Goal: Information Seeking & Learning: Learn about a topic

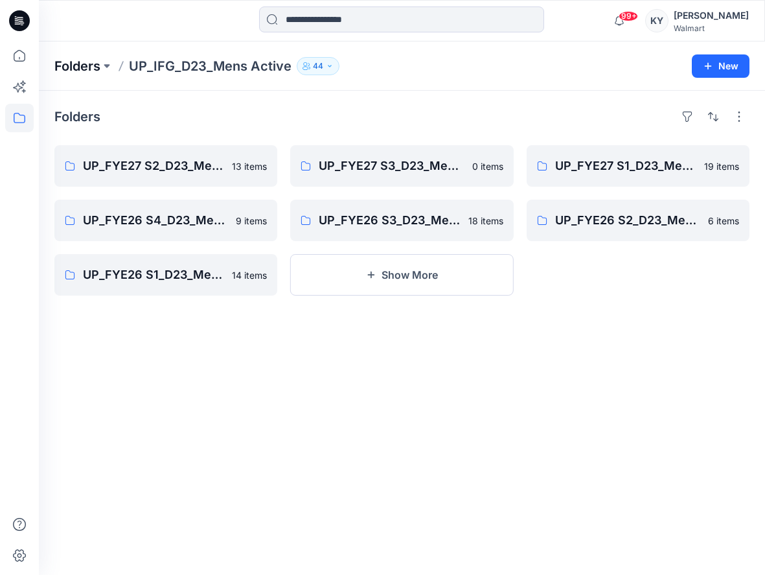
click at [94, 67] on p "Folders" at bounding box center [77, 66] width 46 height 18
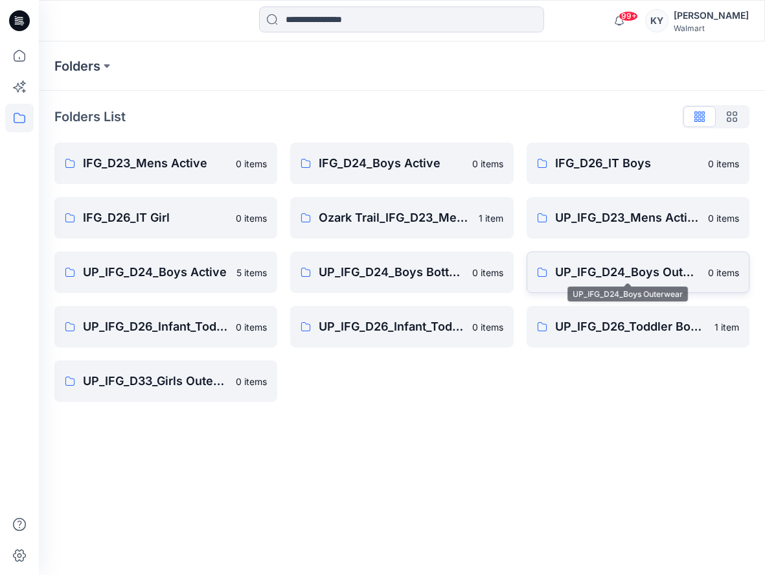
click at [598, 279] on p "UP_IFG_D24_Boys Outerwear" at bounding box center [627, 272] width 145 height 18
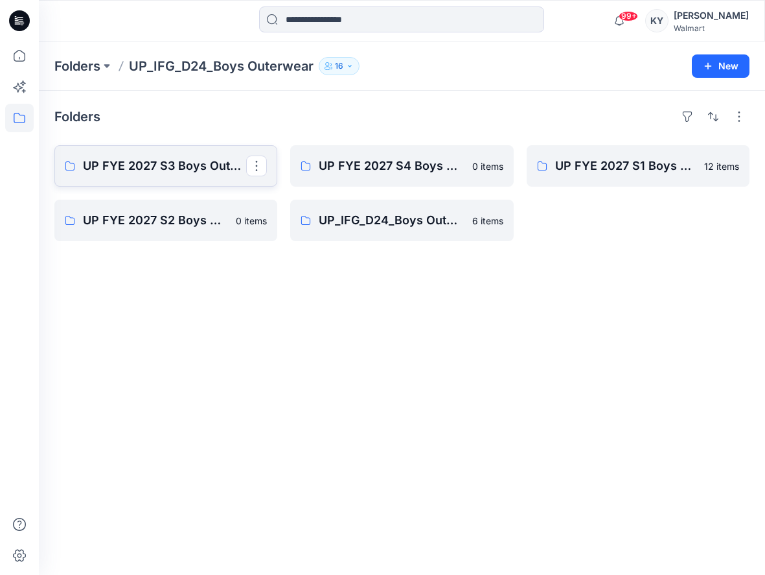
click at [185, 168] on p "UP FYE 2027 S3 Boys Outerwear" at bounding box center [164, 166] width 163 height 18
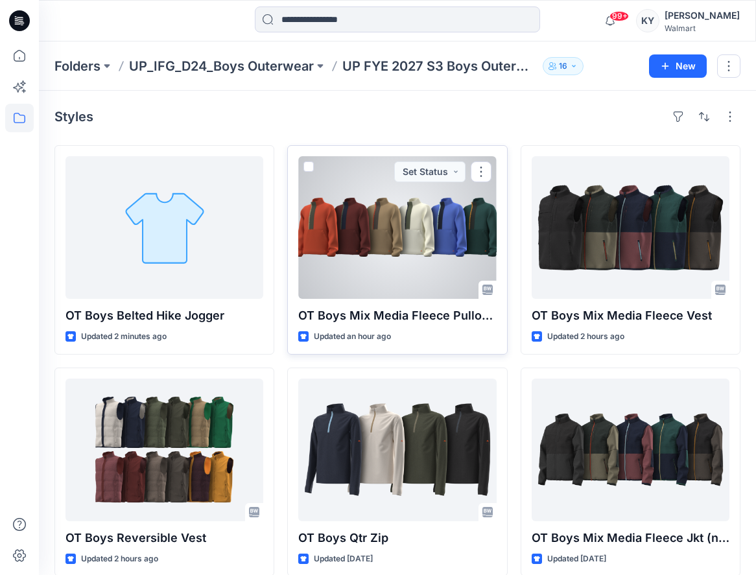
click at [413, 225] on div at bounding box center [397, 227] width 198 height 143
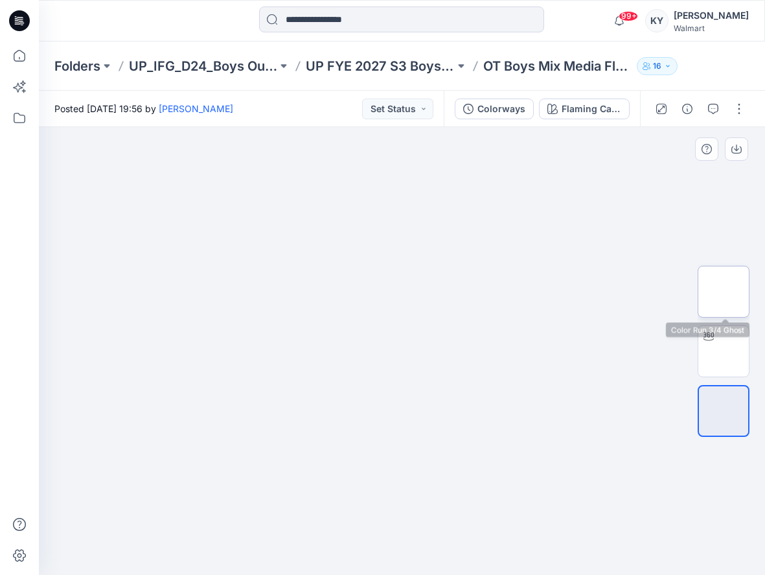
click at [724, 292] on img at bounding box center [724, 292] width 0 height 0
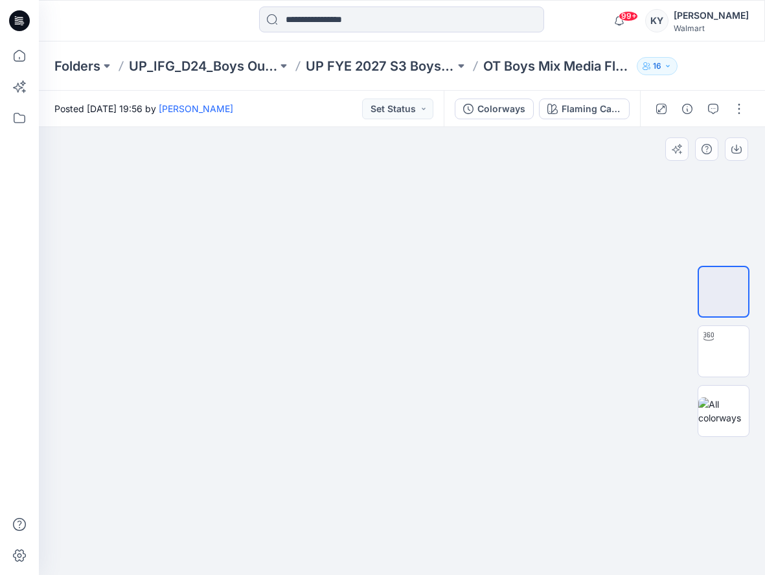
click at [415, 155] on img at bounding box center [402, 155] width 284 height 0
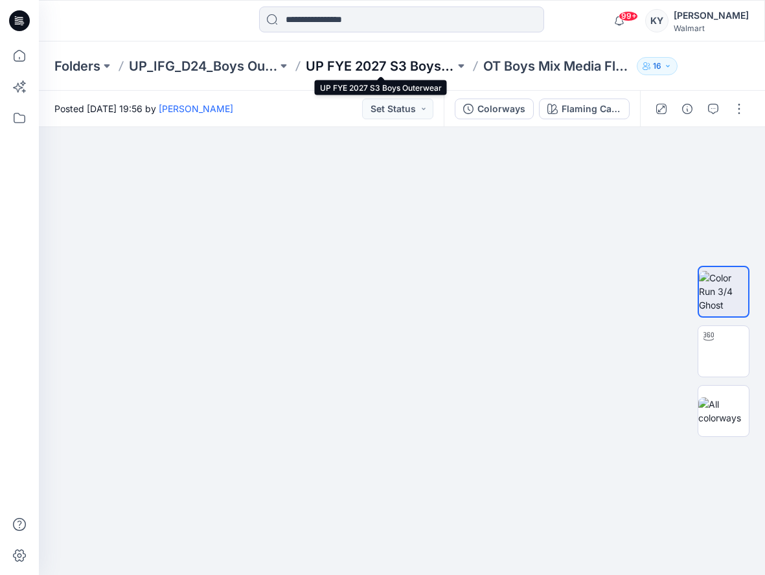
click at [378, 65] on p "UP FYE 2027 S3 Boys Outerwear" at bounding box center [380, 66] width 148 height 18
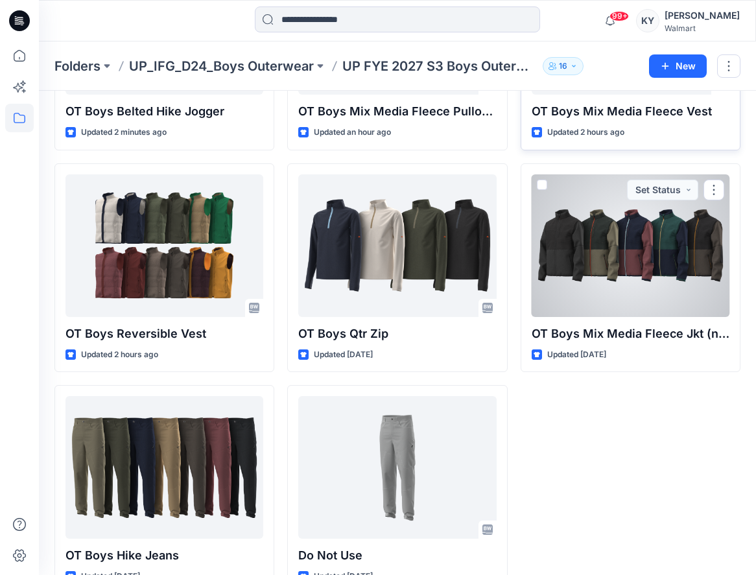
scroll to position [206, 0]
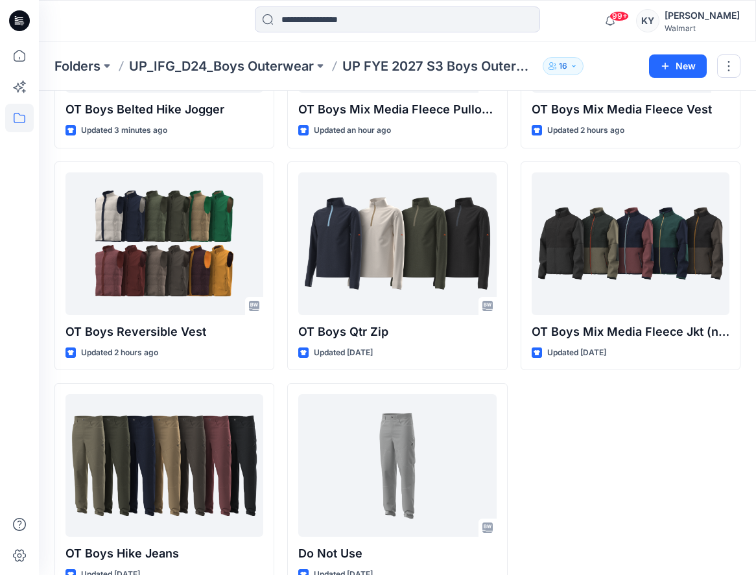
click at [667, 451] on div "OT Boys Mix Media Fleece Vest Updated 2 hours ago OT Boys Mix Media Fleece Jkt …" at bounding box center [630, 265] width 220 height 653
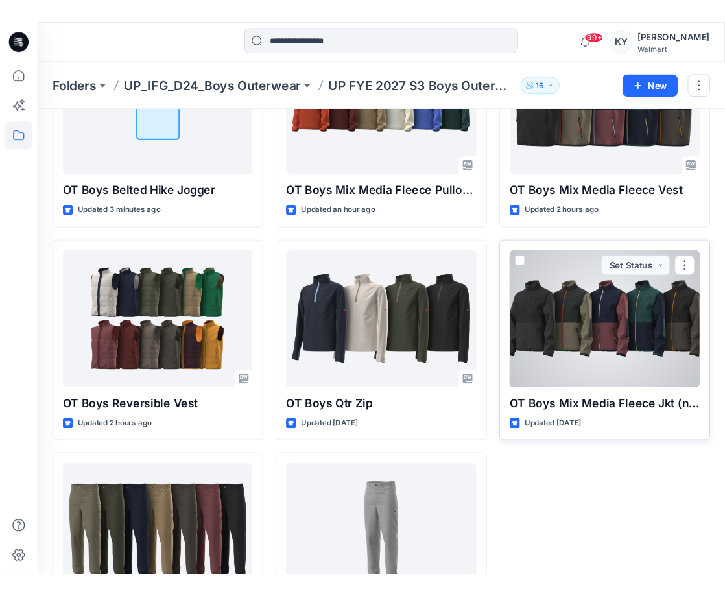
scroll to position [0, 0]
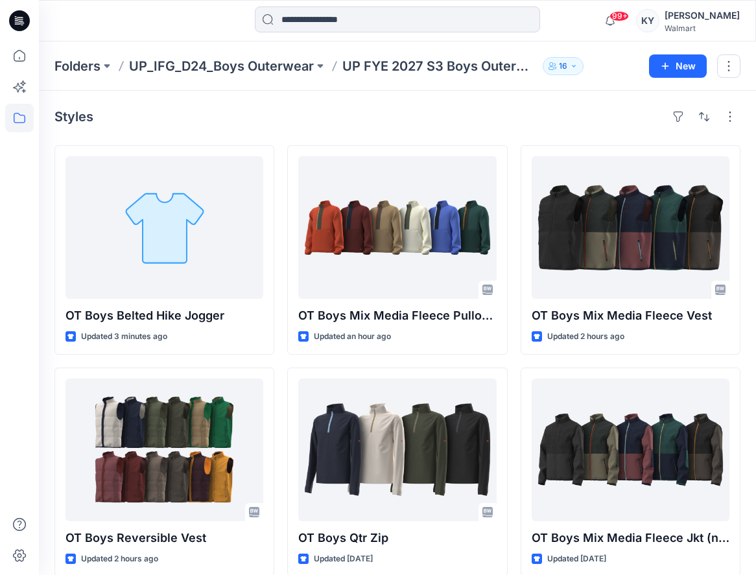
click at [470, 117] on div "Styles" at bounding box center [397, 116] width 686 height 21
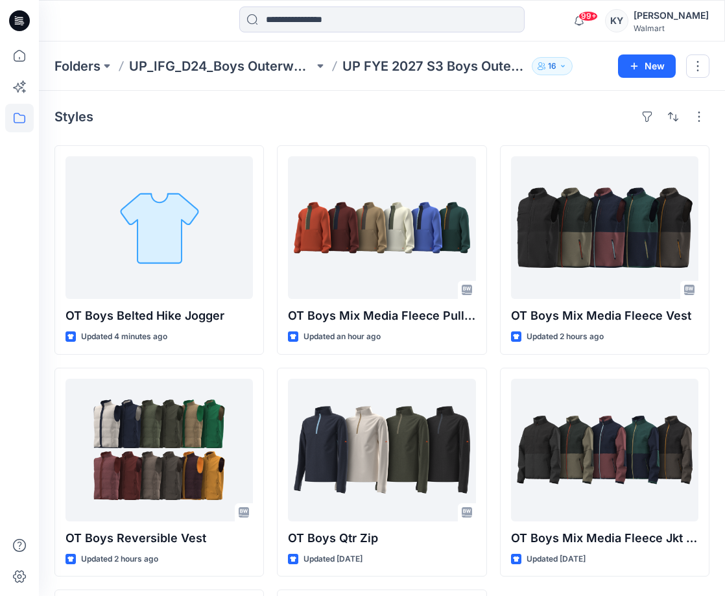
click at [714, 140] on div "Styles OT Boys Belted Hike Jogger Updated 4 minutes ago OT Boys Reversible Vest…" at bounding box center [382, 452] width 686 height 723
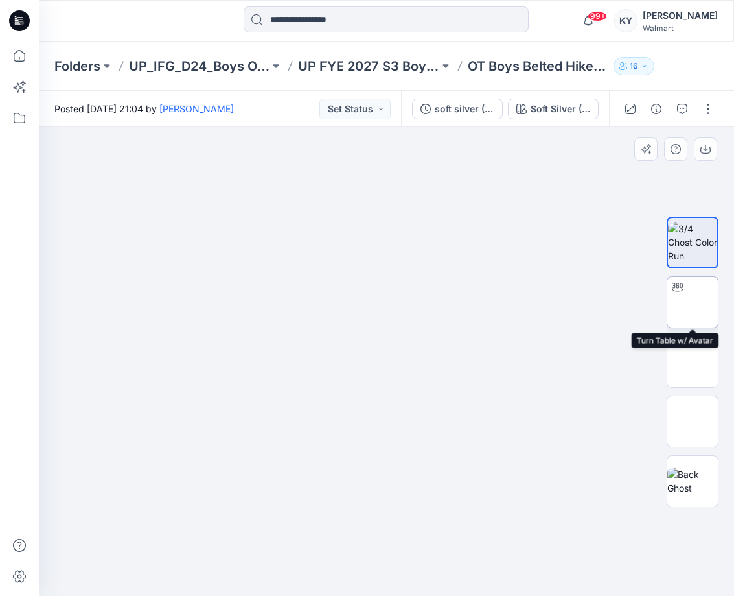
click at [693, 302] on img at bounding box center [693, 302] width 0 height 0
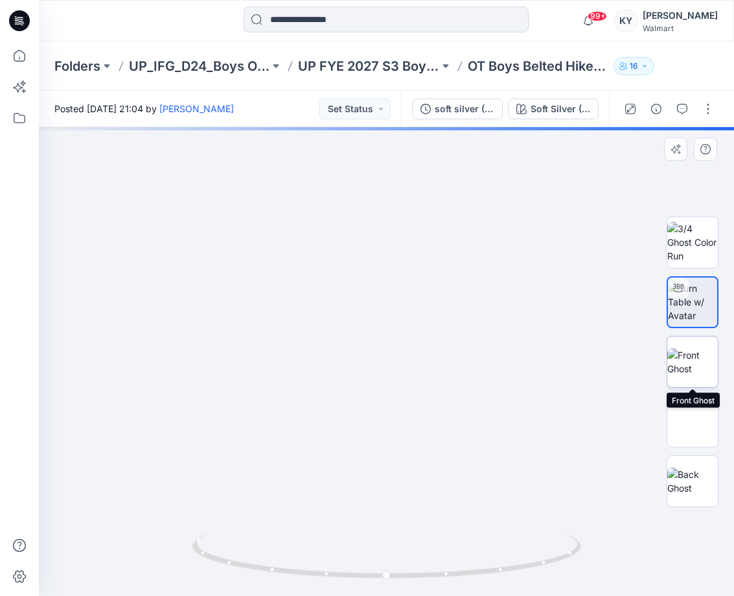
click at [699, 367] on img at bounding box center [692, 361] width 51 height 27
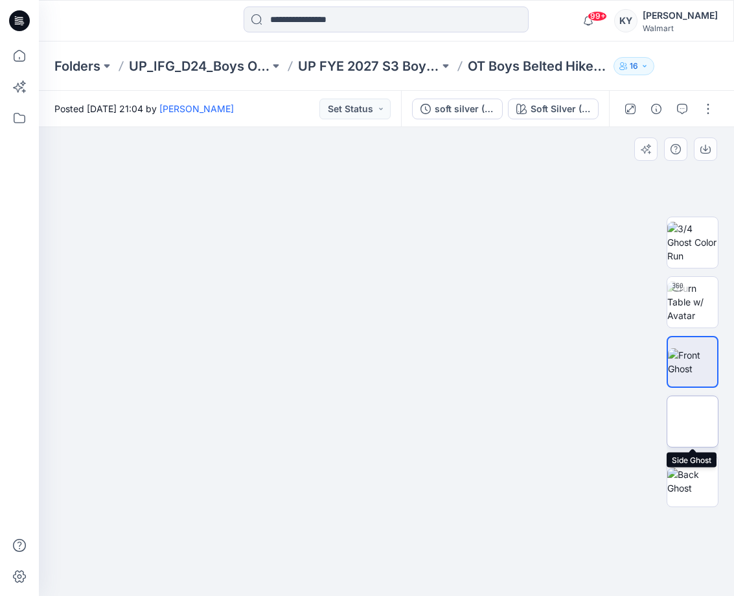
click at [693, 421] on img at bounding box center [693, 421] width 0 height 0
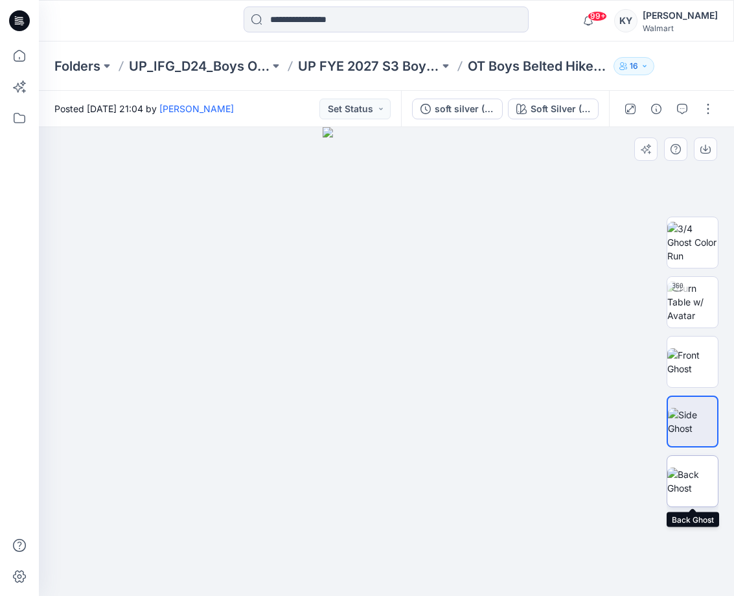
click at [697, 467] on img at bounding box center [692, 480] width 51 height 27
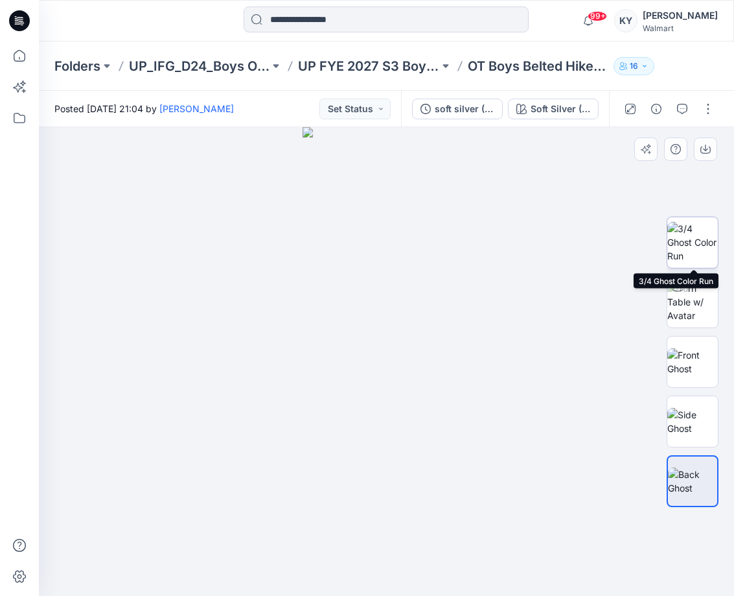
click at [686, 257] on img at bounding box center [692, 242] width 51 height 41
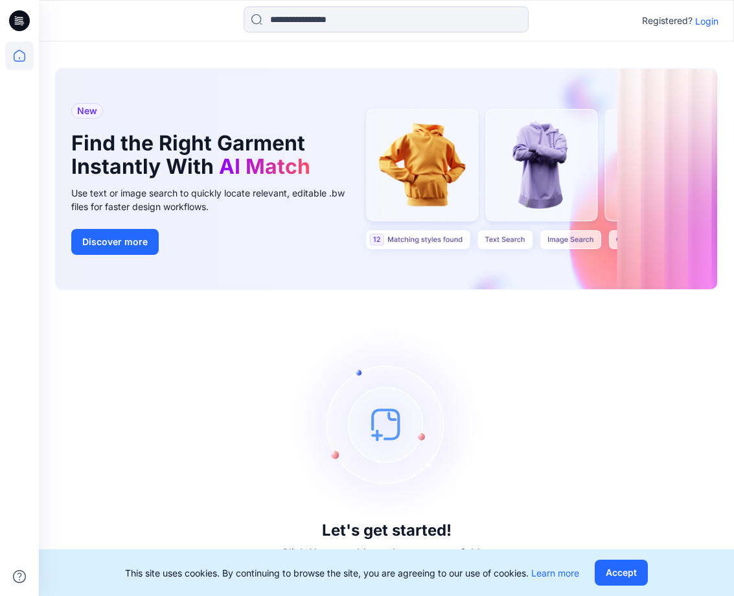
click at [708, 20] on p "Login" at bounding box center [706, 21] width 23 height 14
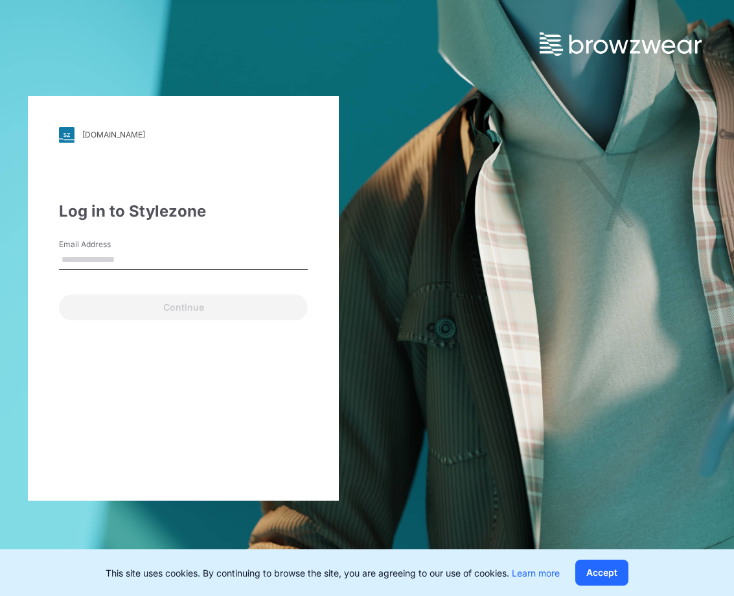
click at [206, 257] on input "Email Address" at bounding box center [183, 259] width 249 height 19
type input "**********"
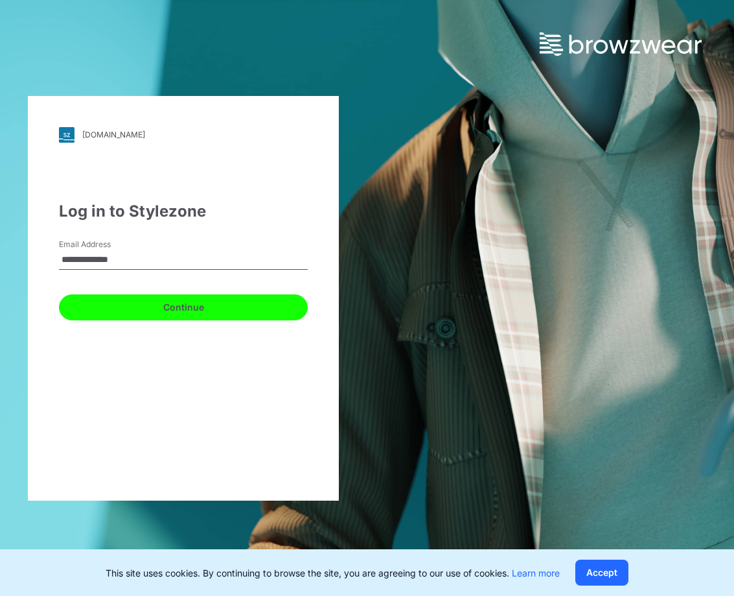
click at [190, 312] on button "Continue" at bounding box center [183, 307] width 249 height 26
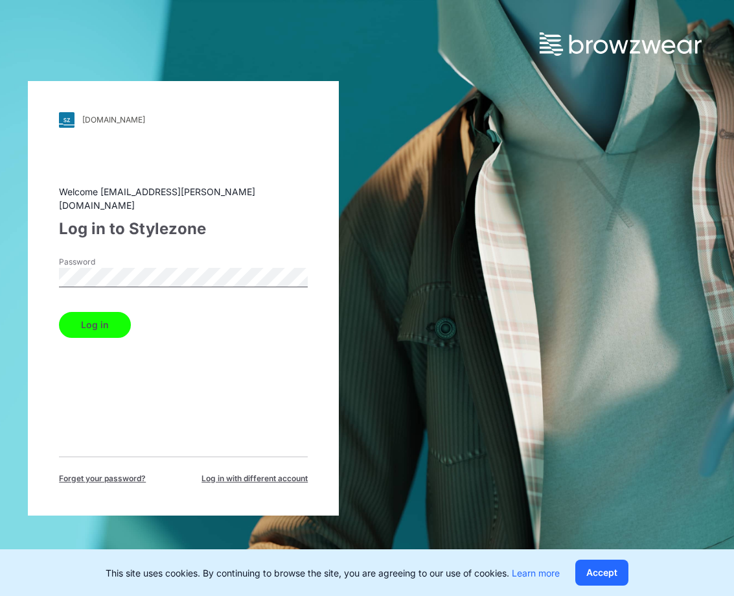
click at [100, 319] on button "Log in" at bounding box center [95, 325] width 72 height 26
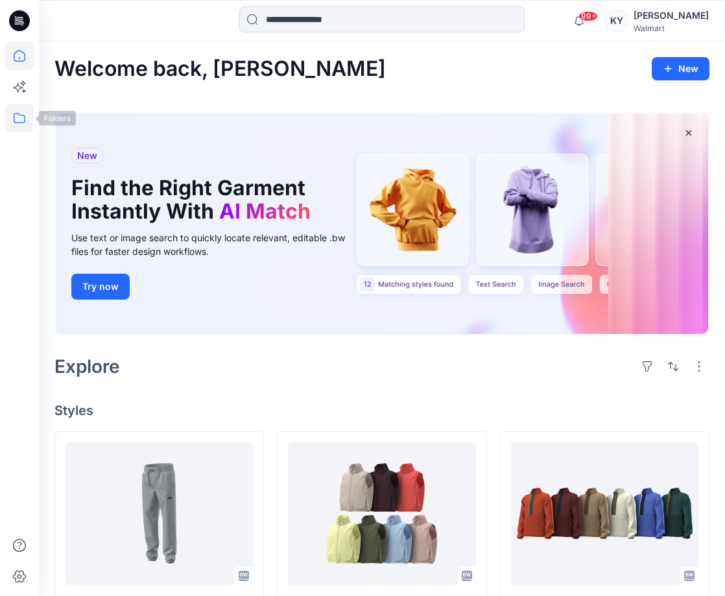
click at [17, 116] on icon at bounding box center [19, 118] width 29 height 29
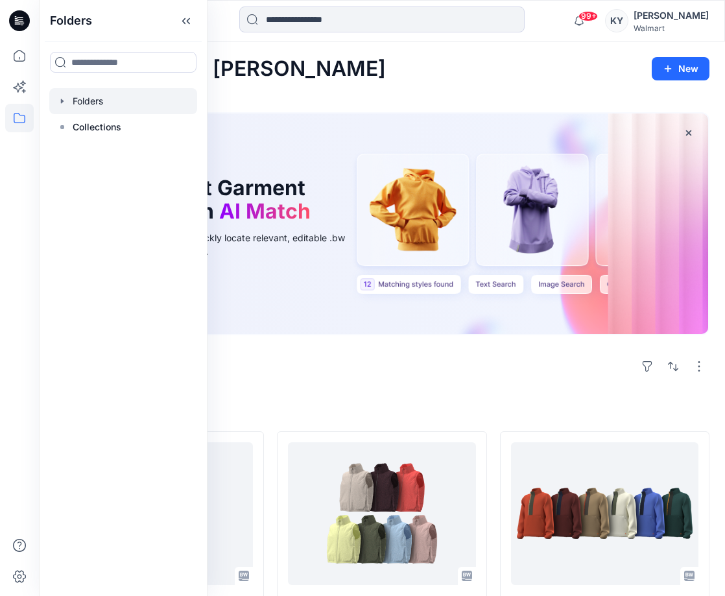
click at [105, 100] on div at bounding box center [123, 101] width 148 height 26
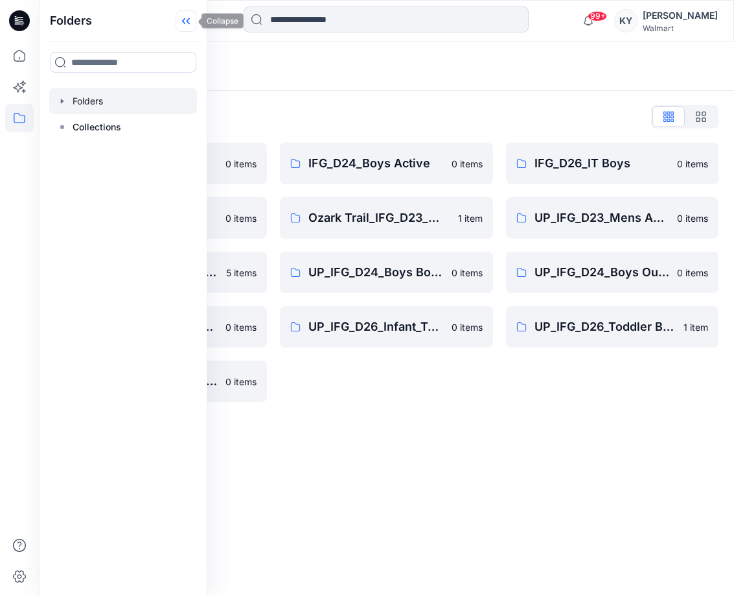
click at [184, 26] on icon at bounding box center [186, 20] width 21 height 21
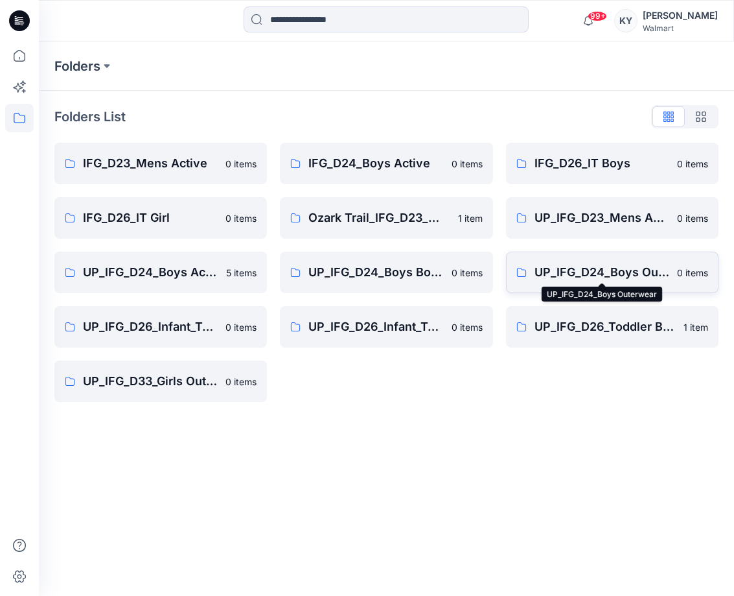
click at [594, 279] on p "UP_IFG_D24_Boys Outerwear" at bounding box center [602, 272] width 135 height 18
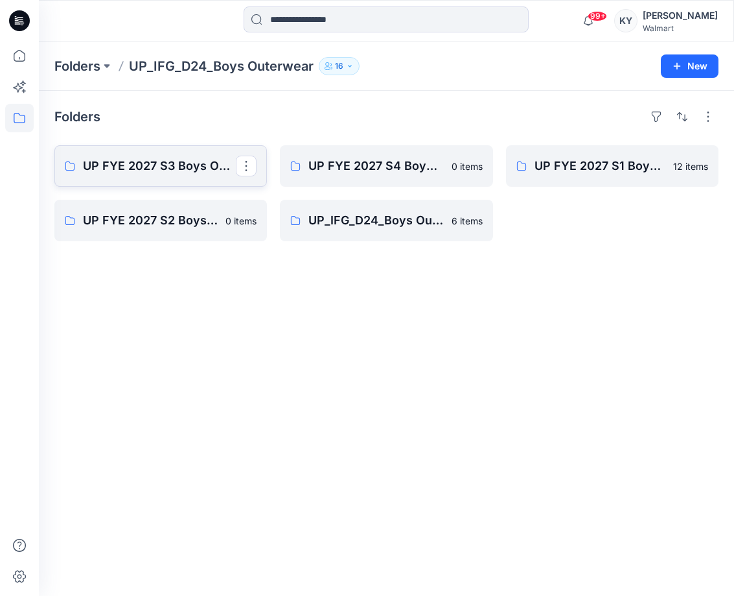
click at [200, 170] on p "UP FYE 2027 S3 Boys Outerwear" at bounding box center [159, 166] width 153 height 18
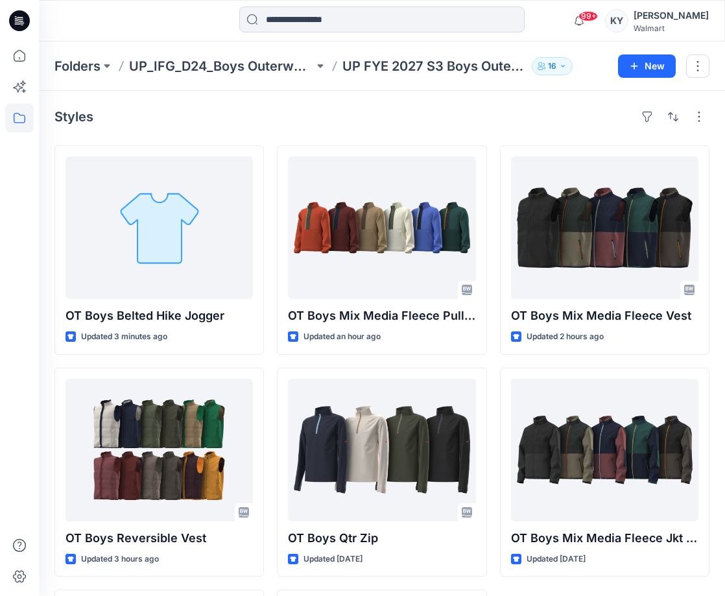
click at [267, 125] on div "Styles" at bounding box center [381, 116] width 655 height 21
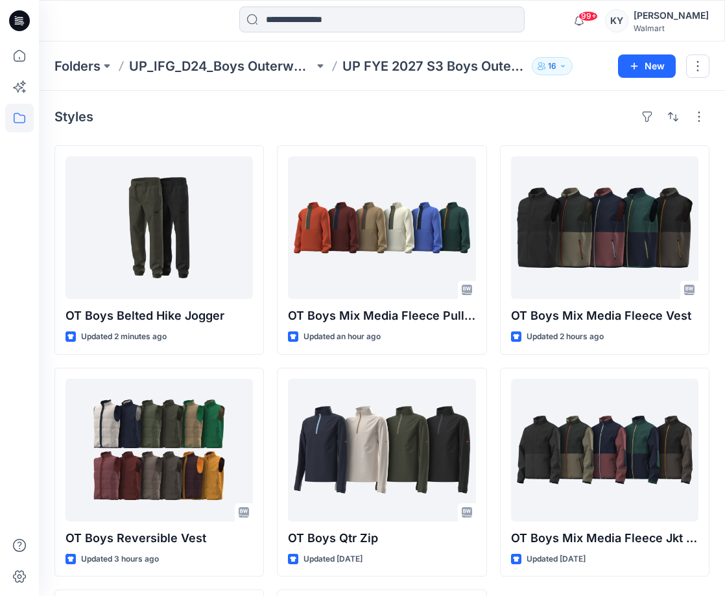
click at [281, 124] on div "Styles" at bounding box center [381, 116] width 655 height 21
click at [263, 71] on p "UP_IFG_D24_Boys Outerwear" at bounding box center [221, 66] width 185 height 18
